Goal: Task Accomplishment & Management: Use online tool/utility

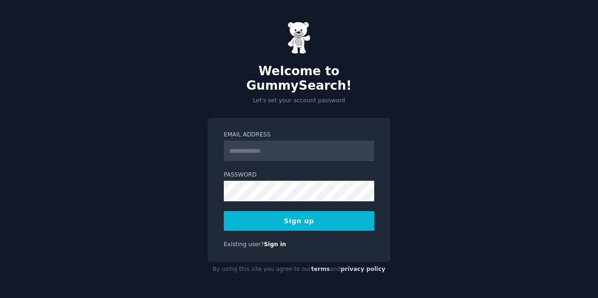
click at [581, 298] on div at bounding box center [299, 298] width 598 height 0
click at [265, 131] on label "Email Address" at bounding box center [299, 135] width 150 height 8
click at [265, 141] on input "Email Address" at bounding box center [299, 151] width 150 height 21
click at [263, 142] on input "Email Address" at bounding box center [299, 151] width 150 height 21
type input "**********"
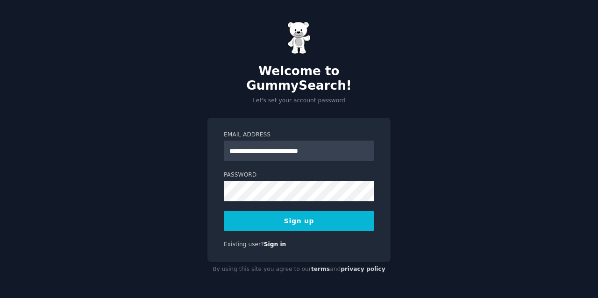
click at [272, 216] on button "Sign up" at bounding box center [299, 221] width 150 height 20
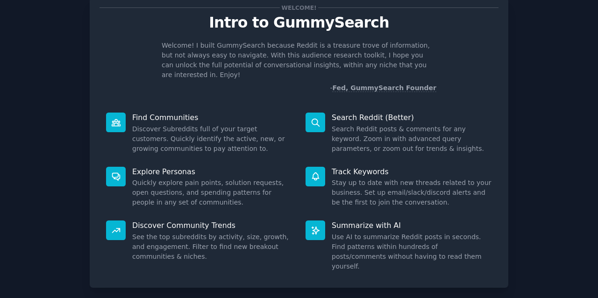
scroll to position [67, 0]
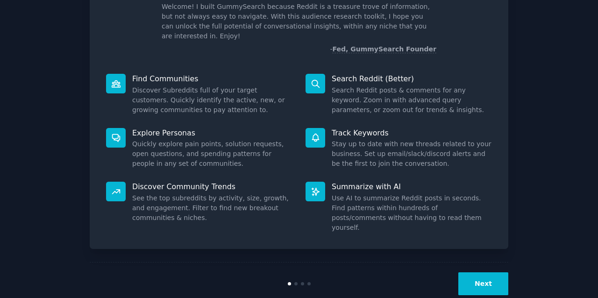
click at [481, 262] on div "Next" at bounding box center [299, 283] width 419 height 43
click at [482, 272] on button "Next" at bounding box center [484, 283] width 50 height 23
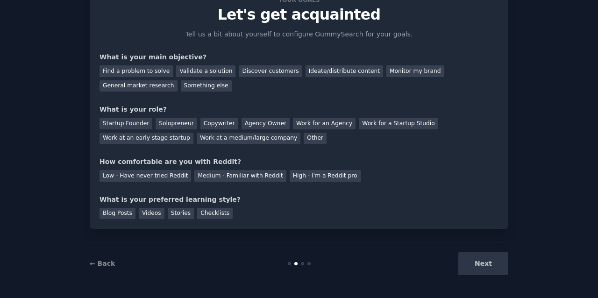
click at [482, 263] on div "Next" at bounding box center [439, 263] width 140 height 23
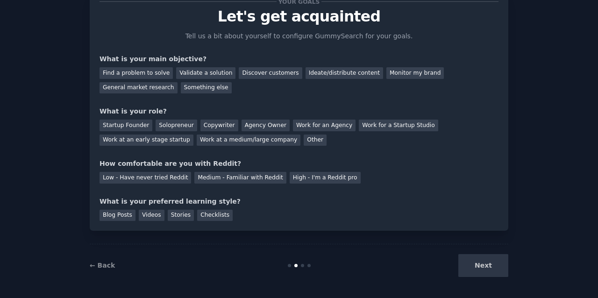
click at [186, 80] on div "Find a problem to solve Validate a solution Discover customers Ideate/distribut…" at bounding box center [299, 78] width 399 height 29
click at [258, 76] on div "Discover customers" at bounding box center [270, 73] width 63 height 12
click at [195, 70] on div "Validate a solution" at bounding box center [205, 73] width 59 height 12
click at [260, 69] on div "Discover customers" at bounding box center [270, 73] width 63 height 12
click at [151, 82] on div "General market research" at bounding box center [139, 88] width 78 height 12
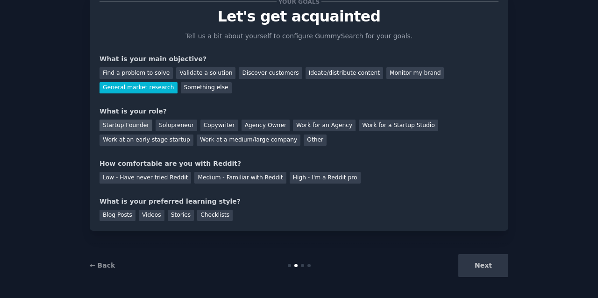
click at [141, 126] on div "Startup Founder" at bounding box center [126, 126] width 53 height 12
click at [242, 120] on div "Agency Owner" at bounding box center [266, 126] width 48 height 12
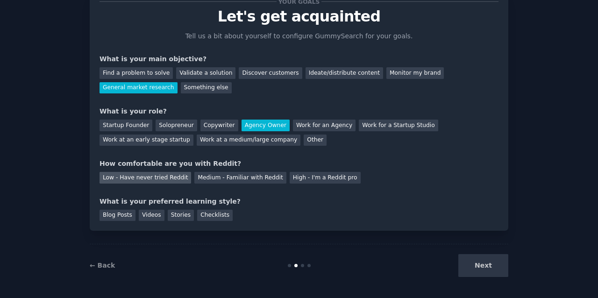
click at [164, 177] on div "Low - Have never tried Reddit" at bounding box center [146, 178] width 92 height 12
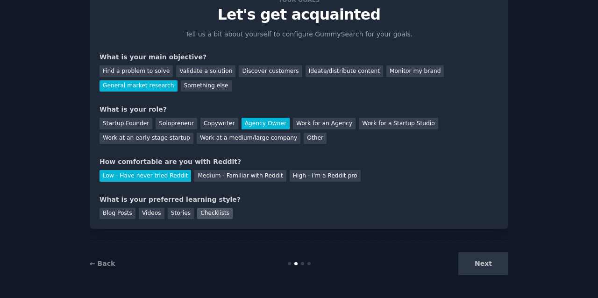
click at [199, 211] on div "Checklists" at bounding box center [215, 214] width 36 height 12
click at [482, 257] on button "Next" at bounding box center [484, 263] width 50 height 23
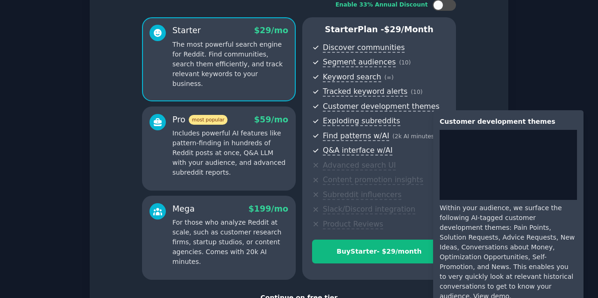
scroll to position [137, 0]
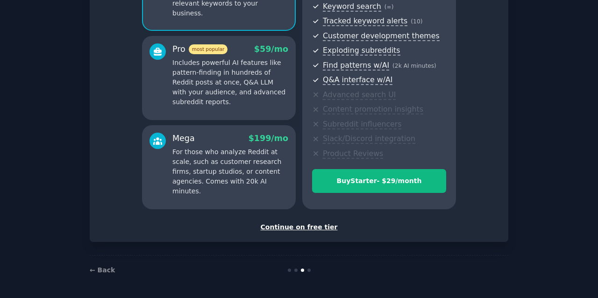
click at [313, 228] on div "Continue on free tier" at bounding box center [299, 227] width 399 height 10
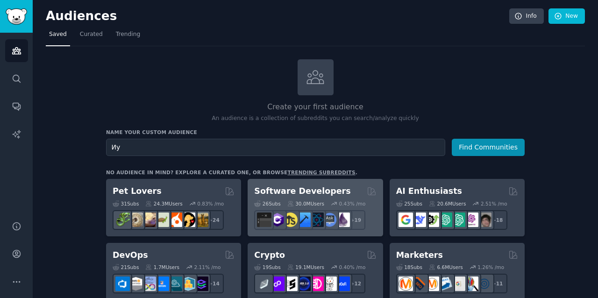
type input "[PERSON_NAME]"
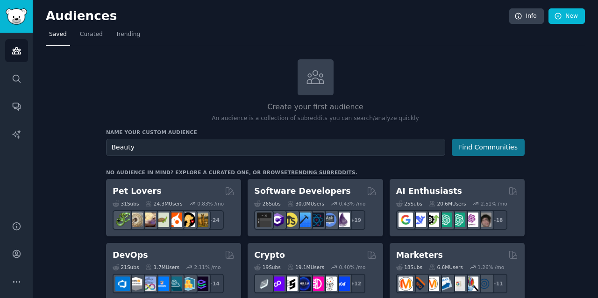
type input "Beauty"
click at [468, 149] on button "Find Communities" at bounding box center [488, 147] width 73 height 17
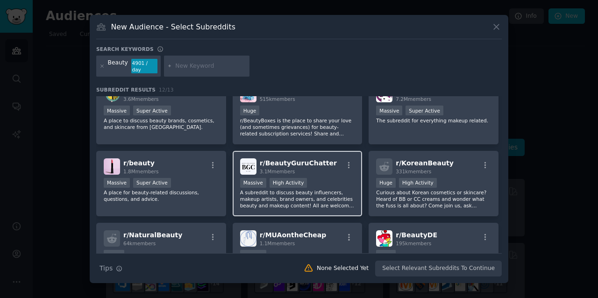
scroll to position [36, 0]
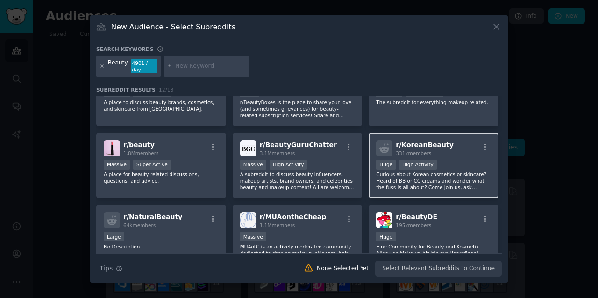
click at [426, 172] on p "Curious about Korean cosmetics or skincare? Heard of BB or CC creams and wonder…" at bounding box center [433, 181] width 115 height 20
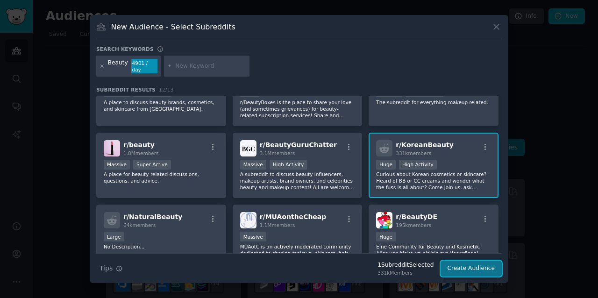
click at [471, 271] on button "Create Audience" at bounding box center [472, 269] width 62 height 16
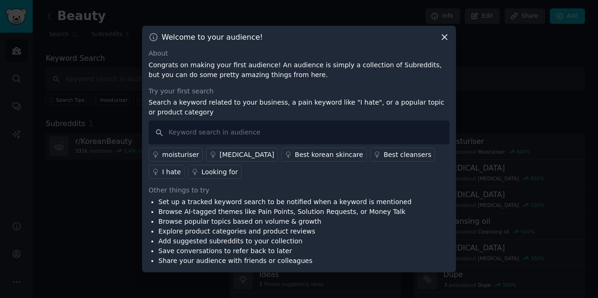
click at [180, 157] on div "moisturiser" at bounding box center [180, 155] width 37 height 10
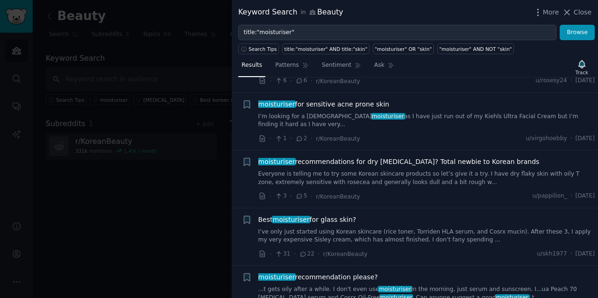
scroll to position [164, 0]
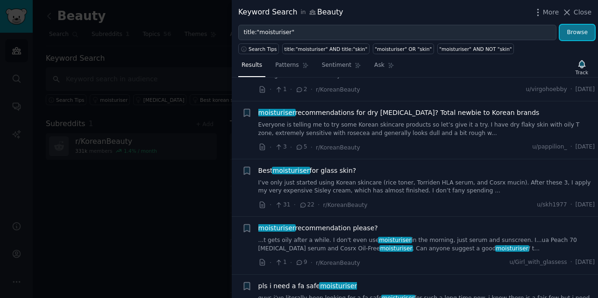
click at [572, 30] on button "Browse" at bounding box center [577, 33] width 35 height 16
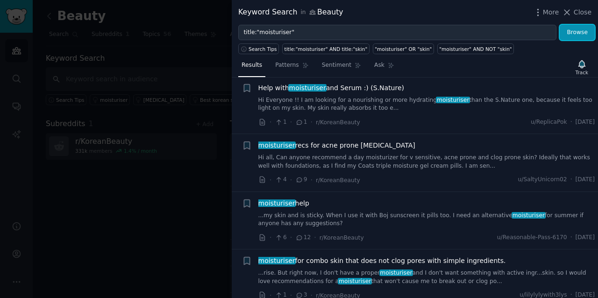
scroll to position [480, 0]
